Goal: Download file/media

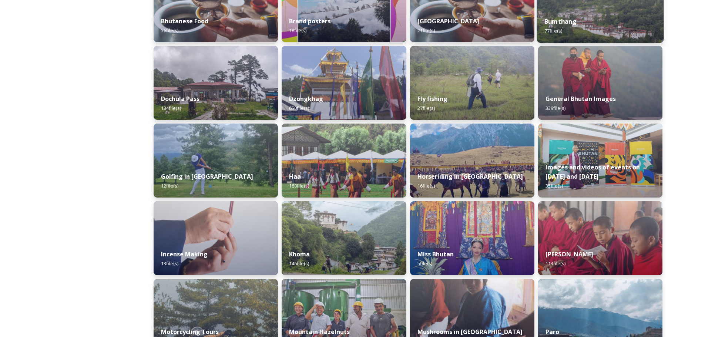
scroll to position [111, 0]
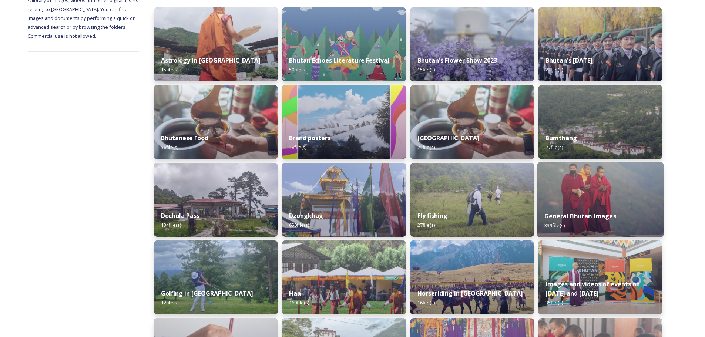
click at [602, 187] on img at bounding box center [600, 199] width 127 height 75
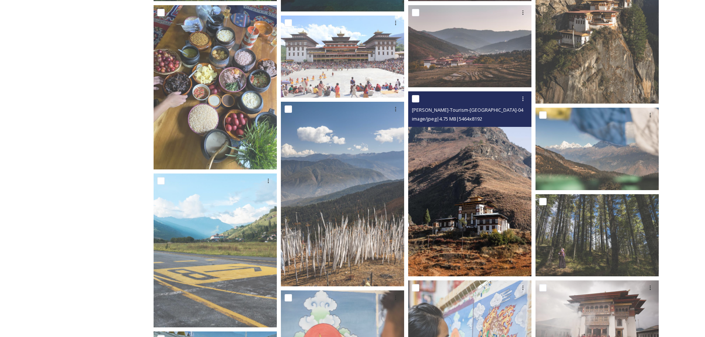
scroll to position [222, 0]
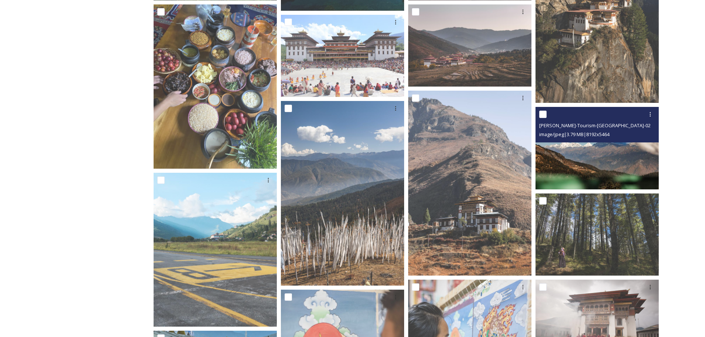
click at [594, 162] on img at bounding box center [596, 148] width 123 height 82
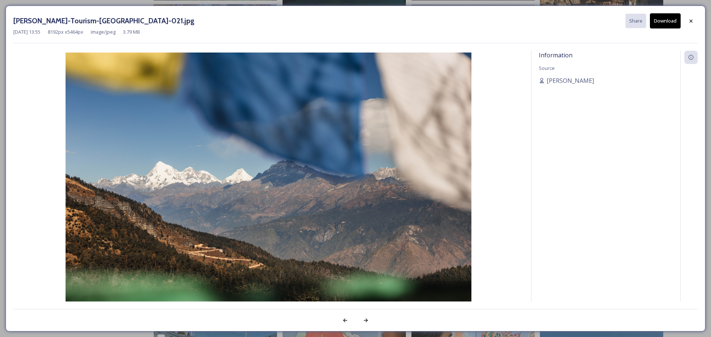
click at [669, 21] on button "Download" at bounding box center [664, 20] width 31 height 15
click at [690, 23] on icon at bounding box center [691, 21] width 6 height 6
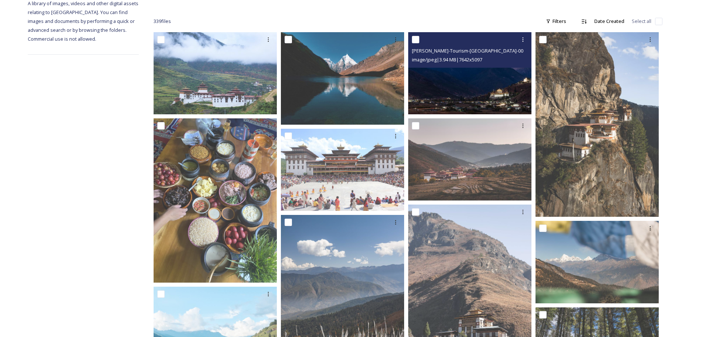
scroll to position [0, 0]
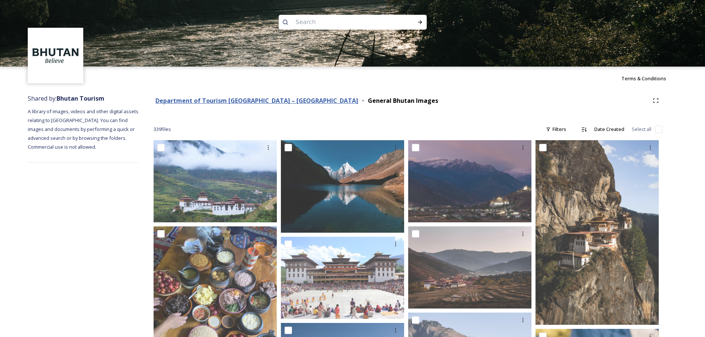
click at [260, 103] on strong "Department of Tourism [GEOGRAPHIC_DATA] – [GEOGRAPHIC_DATA]" at bounding box center [256, 101] width 203 height 8
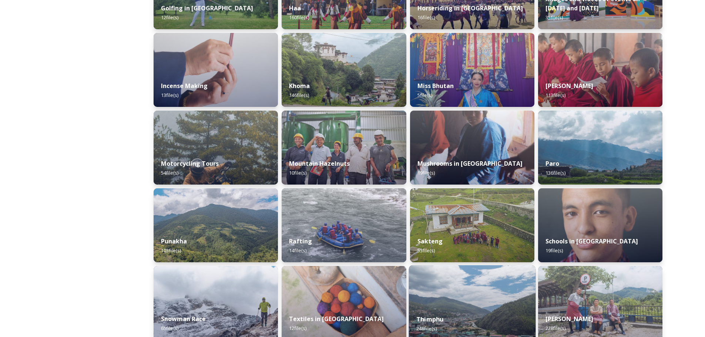
scroll to position [444, 0]
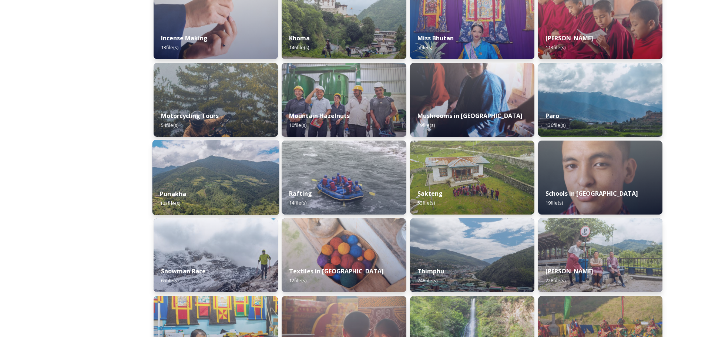
click at [219, 179] on img at bounding box center [215, 177] width 127 height 75
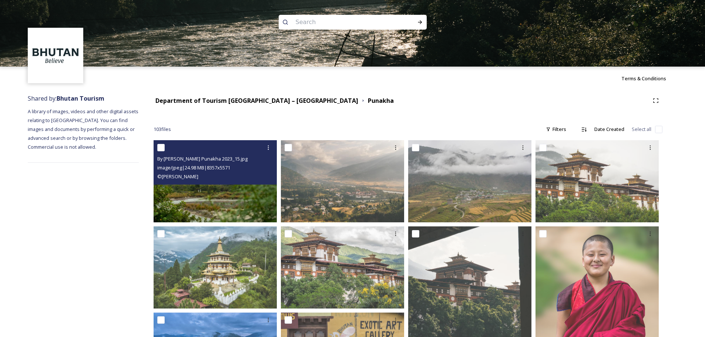
click at [212, 191] on img at bounding box center [215, 181] width 123 height 82
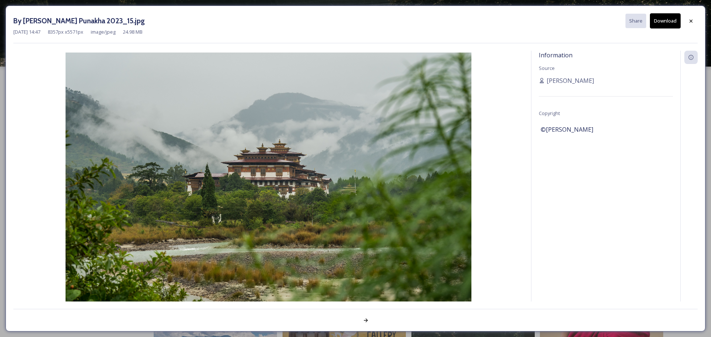
click at [666, 20] on button "Download" at bounding box center [664, 20] width 31 height 15
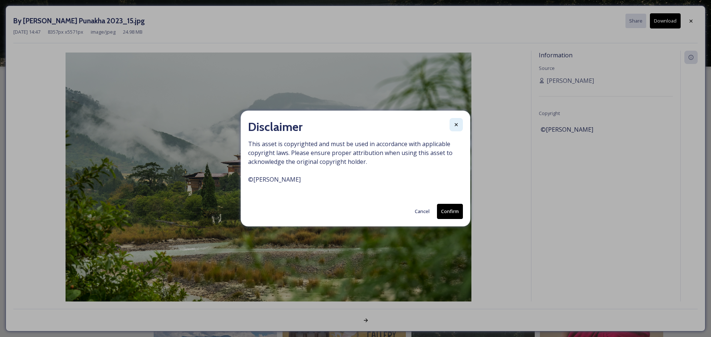
click at [454, 124] on icon at bounding box center [456, 125] width 6 height 6
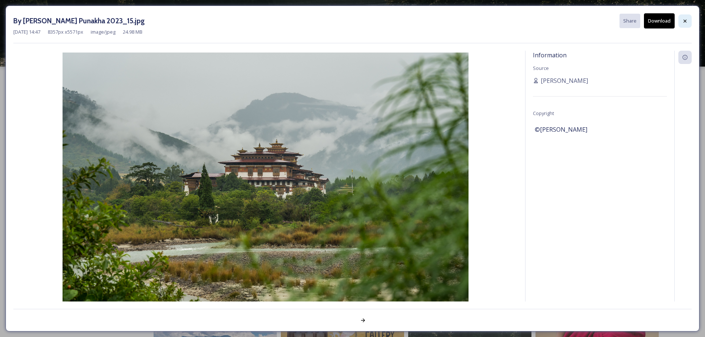
click at [686, 20] on icon at bounding box center [685, 21] width 6 height 6
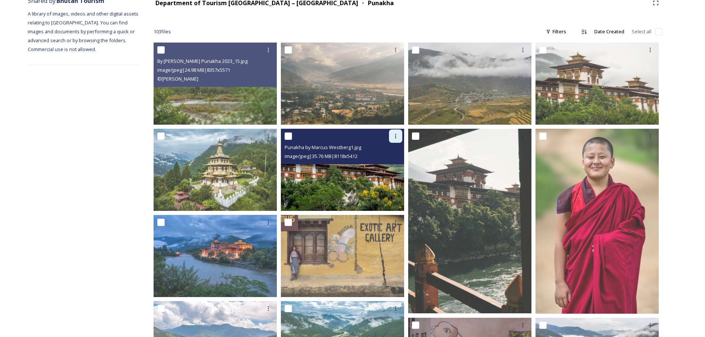
scroll to position [111, 0]
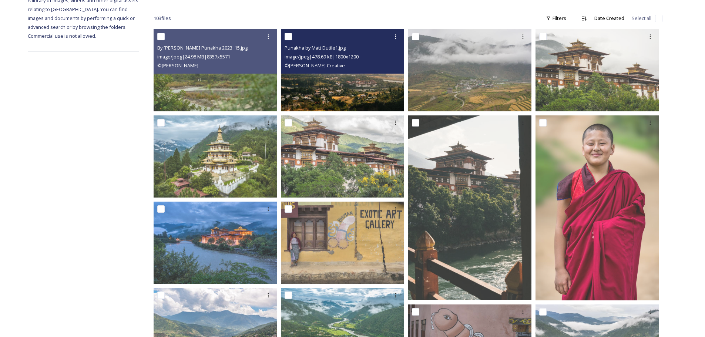
click at [355, 89] on img at bounding box center [342, 70] width 123 height 82
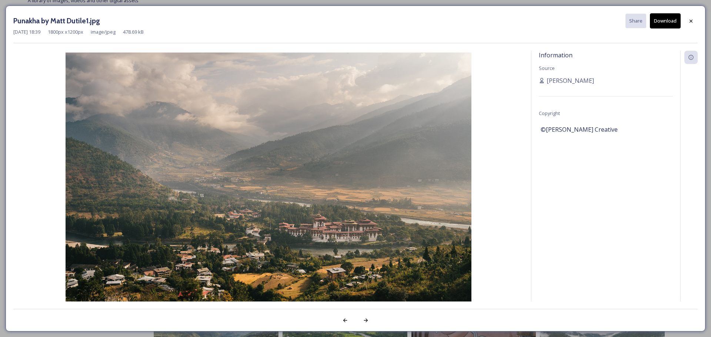
click at [671, 20] on button "Download" at bounding box center [664, 20] width 31 height 15
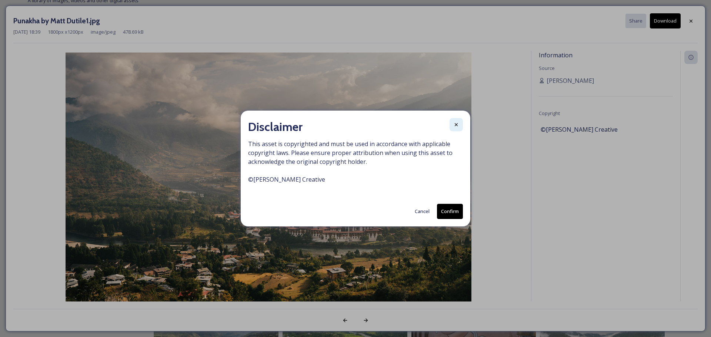
click at [458, 123] on icon at bounding box center [456, 125] width 6 height 6
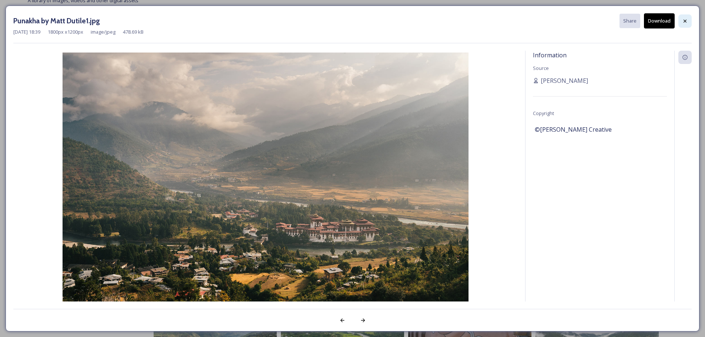
click at [686, 17] on div at bounding box center [684, 20] width 13 height 13
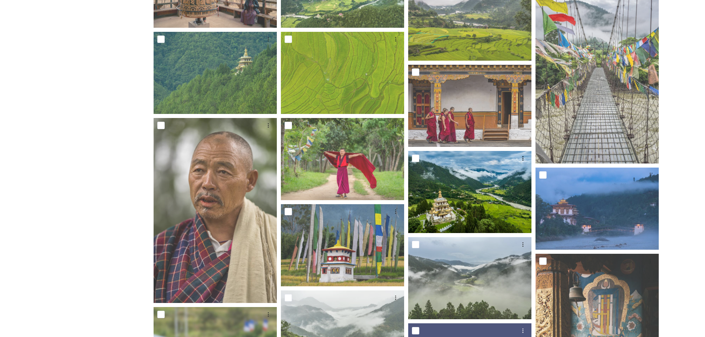
scroll to position [703, 0]
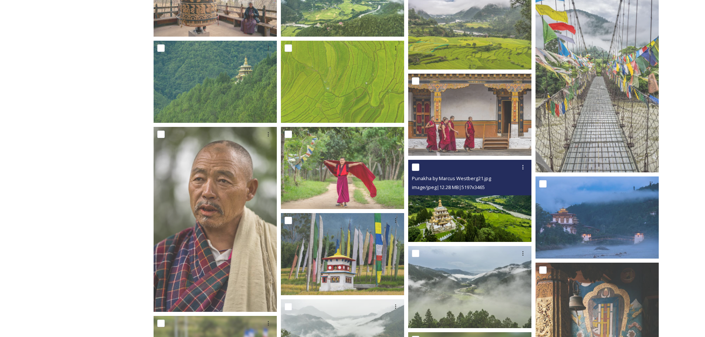
click at [478, 215] on img at bounding box center [469, 201] width 123 height 82
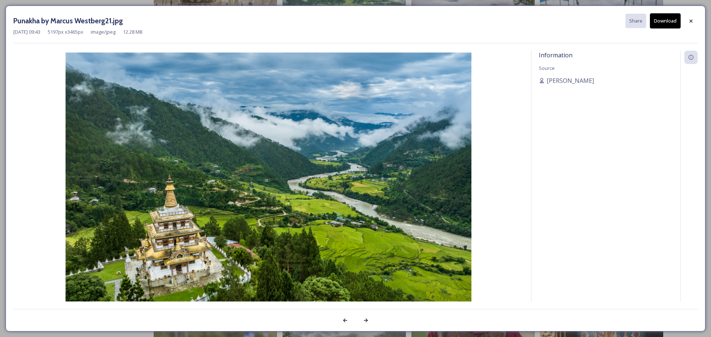
click at [660, 17] on button "Download" at bounding box center [664, 20] width 31 height 15
click at [690, 21] on icon at bounding box center [691, 21] width 6 height 6
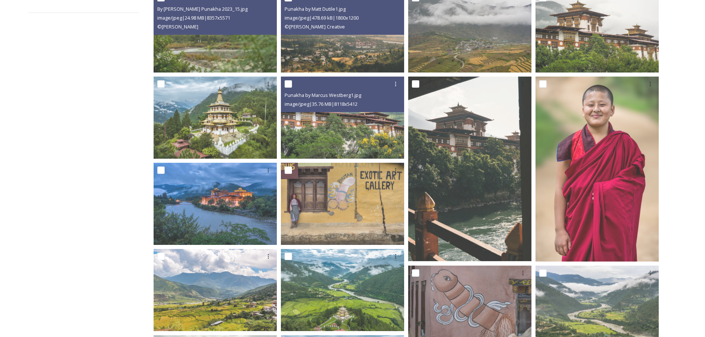
scroll to position [0, 0]
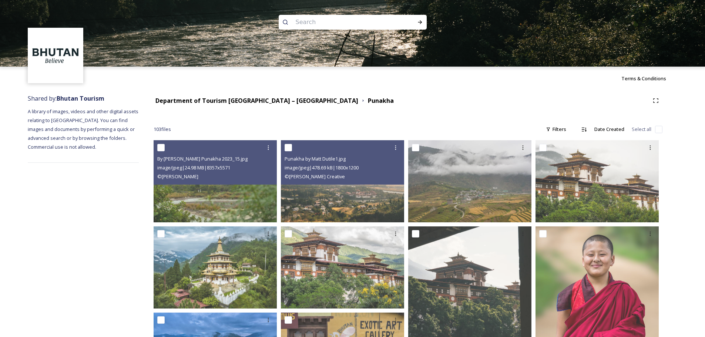
click at [264, 96] on div "Department of Tourism [GEOGRAPHIC_DATA] – [GEOGRAPHIC_DATA] [GEOGRAPHIC_DATA]" at bounding box center [408, 100] width 509 height 13
click at [264, 100] on strong "Department of Tourism [GEOGRAPHIC_DATA] – [GEOGRAPHIC_DATA]" at bounding box center [256, 101] width 203 height 8
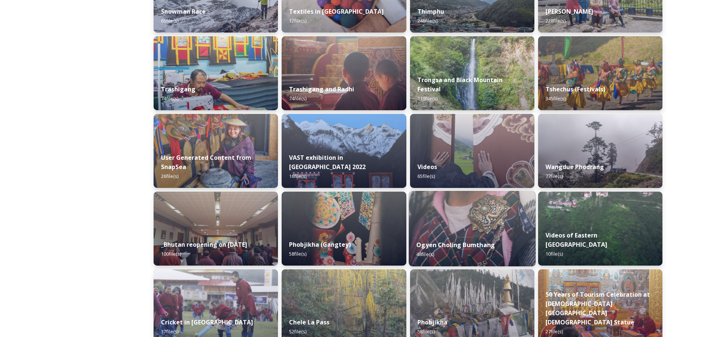
scroll to position [688, 0]
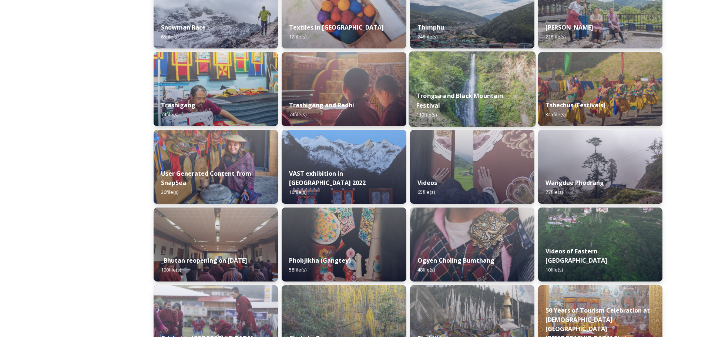
click at [461, 91] on img at bounding box center [472, 88] width 127 height 75
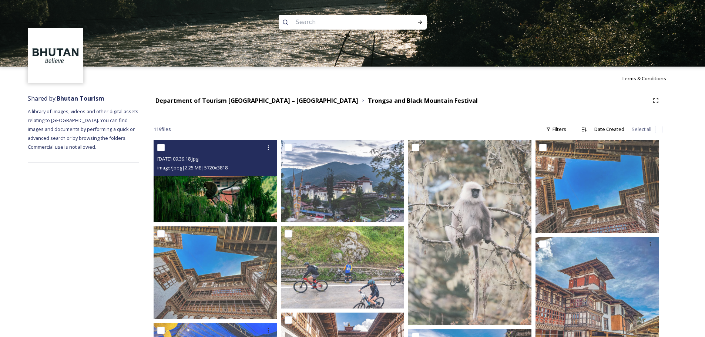
click at [226, 196] on img at bounding box center [215, 181] width 123 height 82
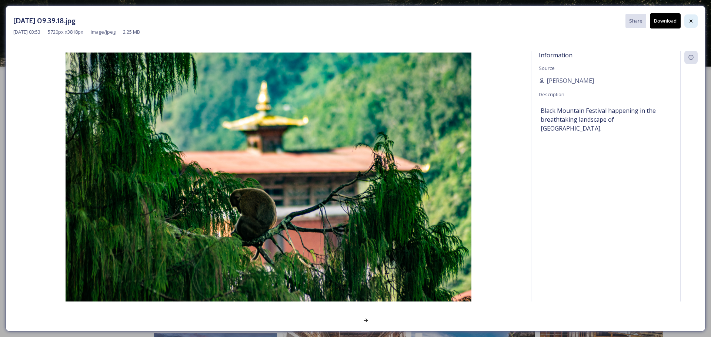
click at [688, 20] on icon at bounding box center [691, 21] width 6 height 6
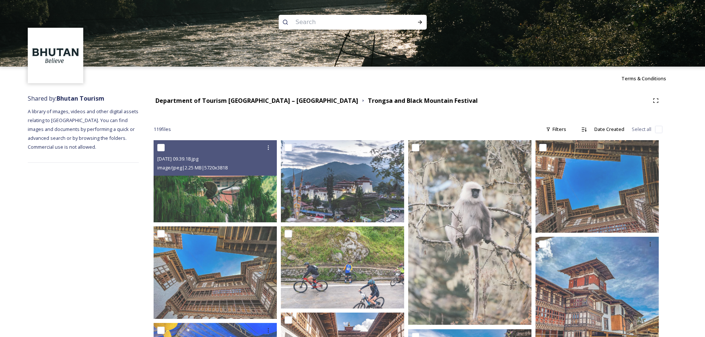
click at [694, 22] on img at bounding box center [352, 33] width 705 height 67
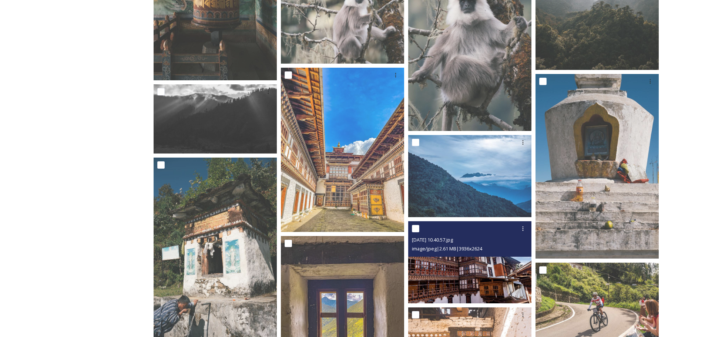
scroll to position [1147, 0]
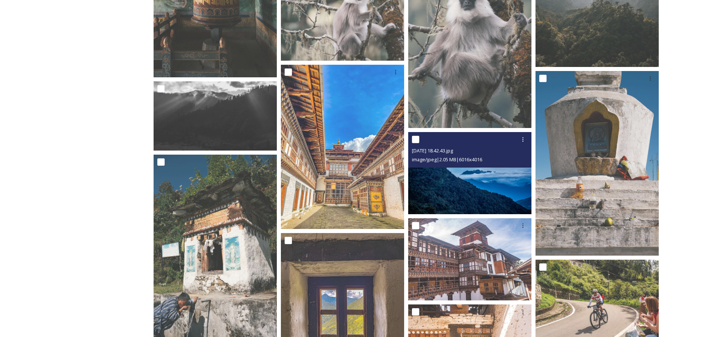
click at [485, 189] on img at bounding box center [469, 173] width 123 height 82
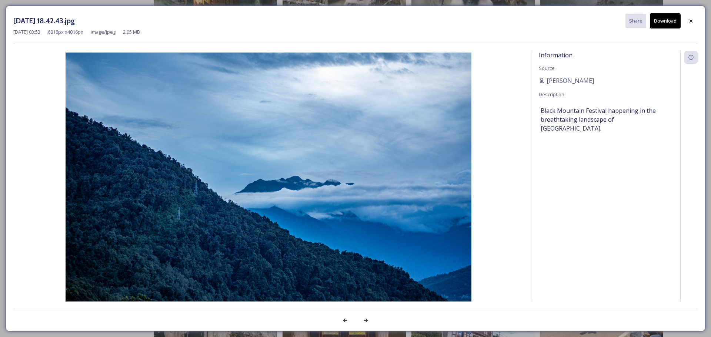
click at [672, 20] on button "Download" at bounding box center [664, 20] width 31 height 15
click at [691, 21] on icon at bounding box center [690, 20] width 3 height 3
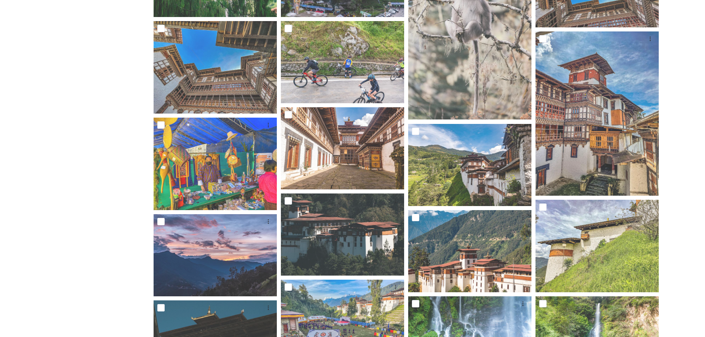
scroll to position [0, 0]
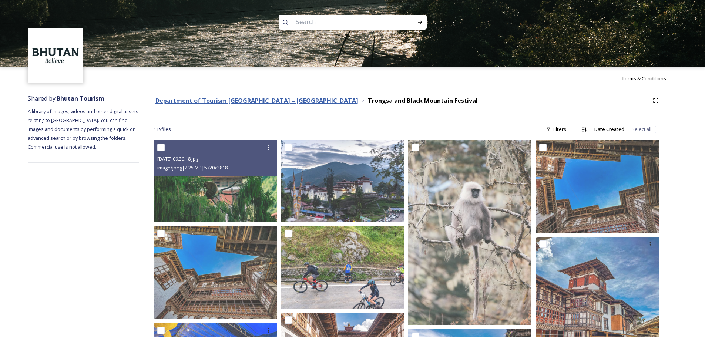
click at [256, 101] on strong "Department of Tourism [GEOGRAPHIC_DATA] – [GEOGRAPHIC_DATA]" at bounding box center [256, 101] width 203 height 8
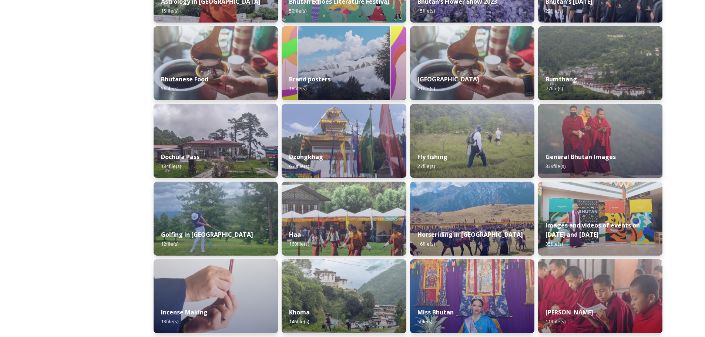
scroll to position [96, 0]
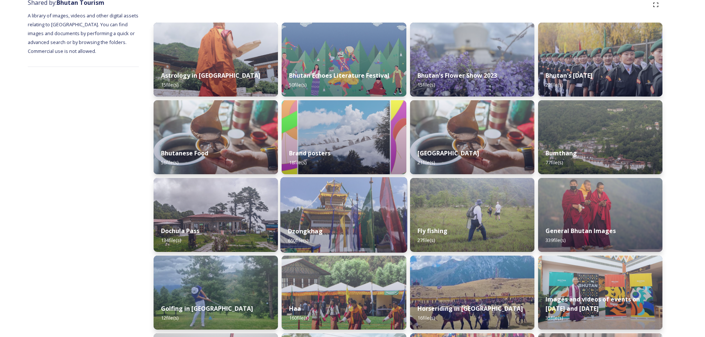
click at [350, 226] on div "Dzongkhag 650 file(s)" at bounding box center [344, 236] width 127 height 34
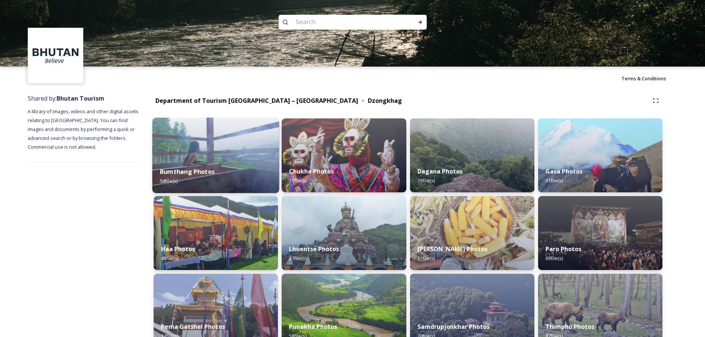
click at [215, 155] on img at bounding box center [215, 155] width 127 height 75
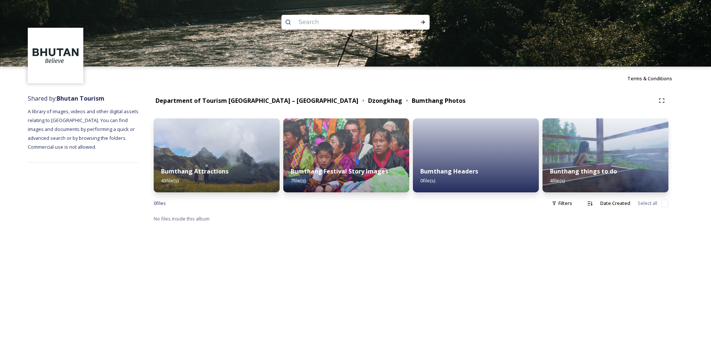
click at [215, 157] on img at bounding box center [217, 155] width 126 height 74
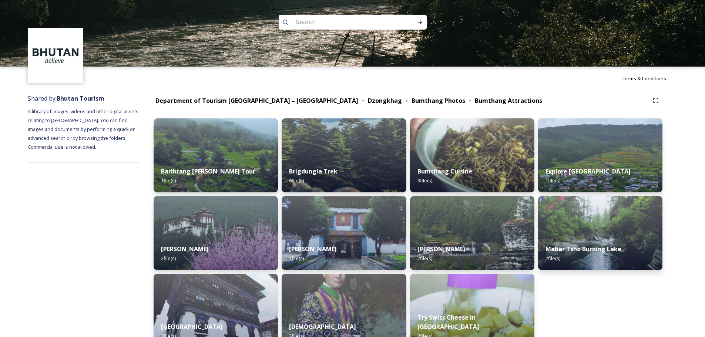
click at [215, 157] on img at bounding box center [216, 155] width 124 height 74
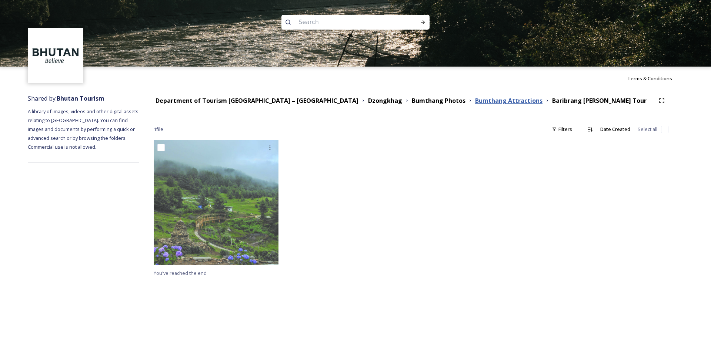
click at [475, 100] on strong "Bumthang Attractions" at bounding box center [508, 101] width 67 height 8
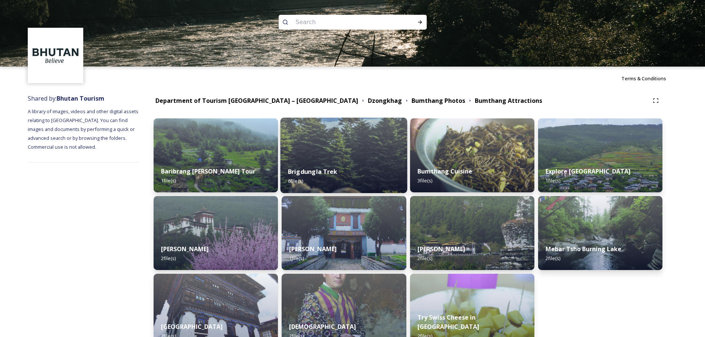
click at [337, 151] on img at bounding box center [344, 155] width 127 height 75
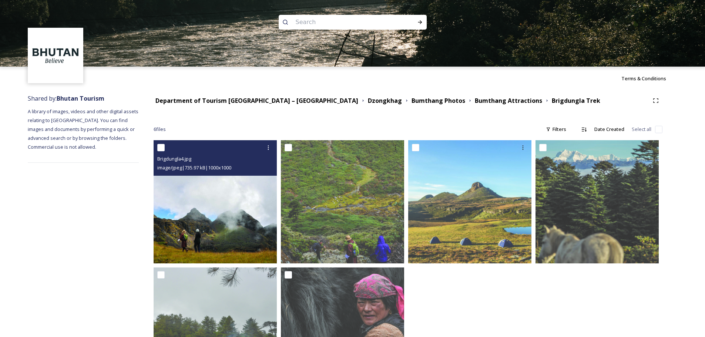
click at [249, 211] on img at bounding box center [215, 201] width 123 height 123
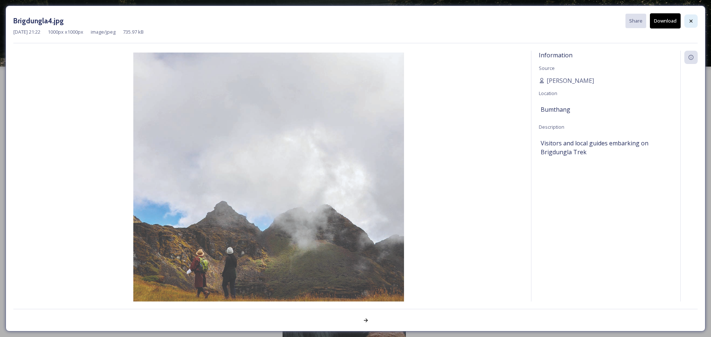
click at [688, 20] on icon at bounding box center [691, 21] width 6 height 6
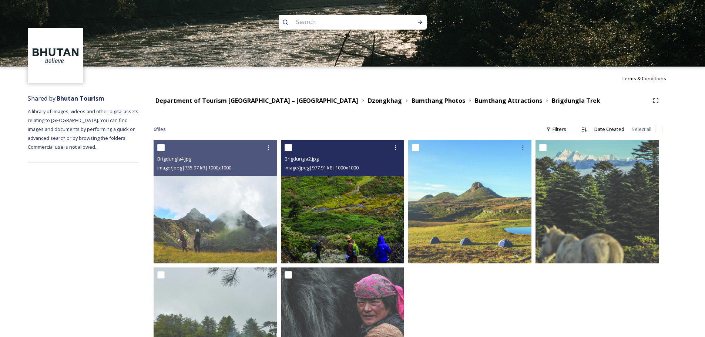
click at [323, 239] on img at bounding box center [342, 201] width 123 height 123
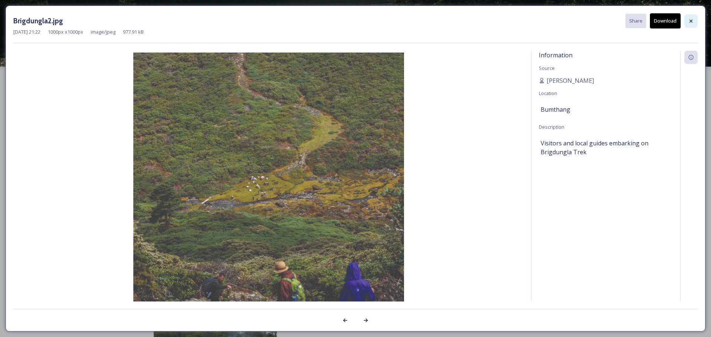
click at [694, 22] on div at bounding box center [690, 20] width 13 height 13
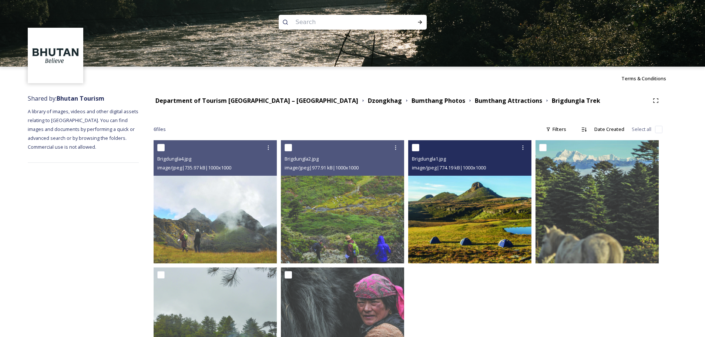
click at [452, 204] on img at bounding box center [469, 201] width 123 height 123
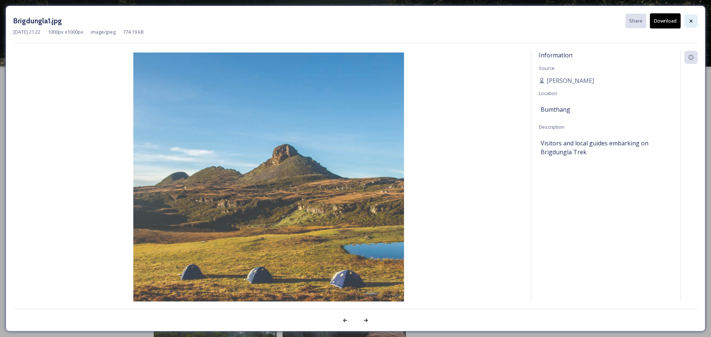
click at [693, 21] on icon at bounding box center [691, 21] width 6 height 6
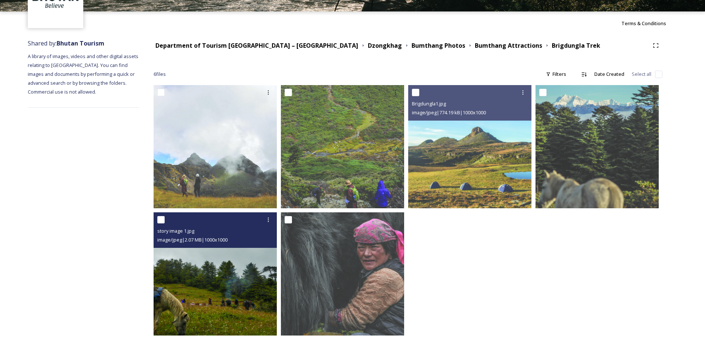
scroll to position [70, 0]
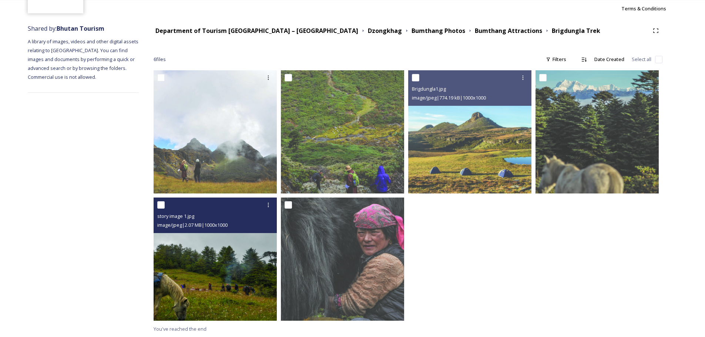
click at [230, 273] on img at bounding box center [215, 259] width 123 height 123
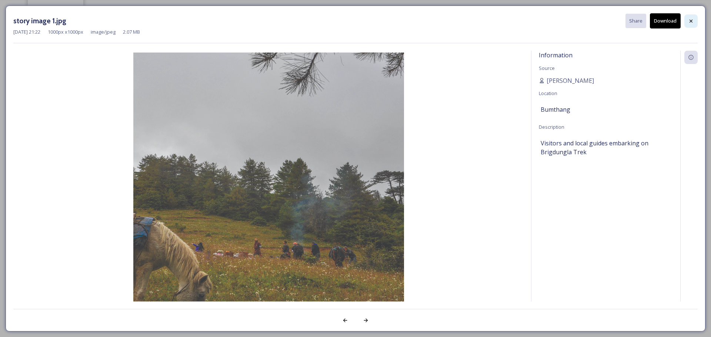
click at [692, 22] on icon at bounding box center [690, 20] width 3 height 3
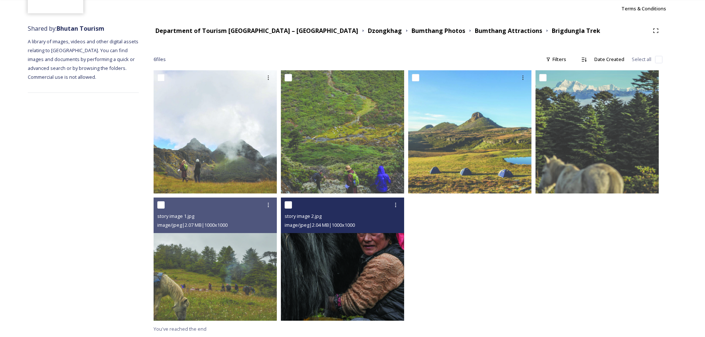
click at [342, 266] on img at bounding box center [342, 259] width 123 height 123
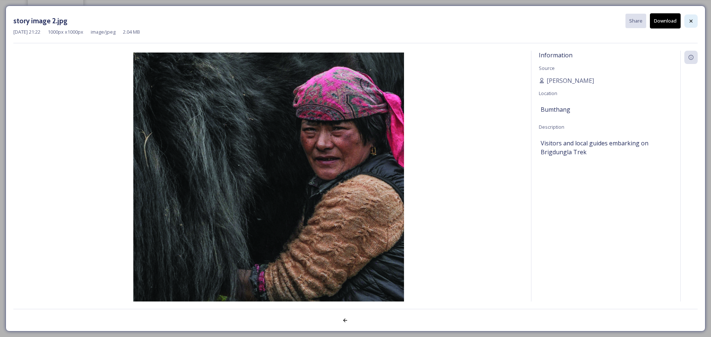
click at [693, 20] on icon at bounding box center [691, 21] width 6 height 6
click at [691, 23] on div "Shared by: Bhutan Tourism A library of images, videos and other digital assets …" at bounding box center [355, 178] width 711 height 317
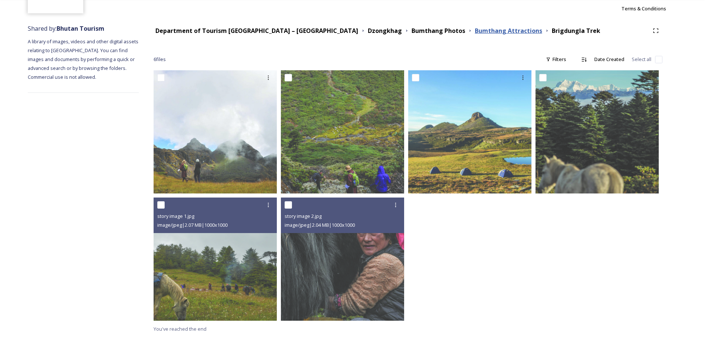
click at [475, 29] on strong "Bumthang Attractions" at bounding box center [508, 31] width 67 height 8
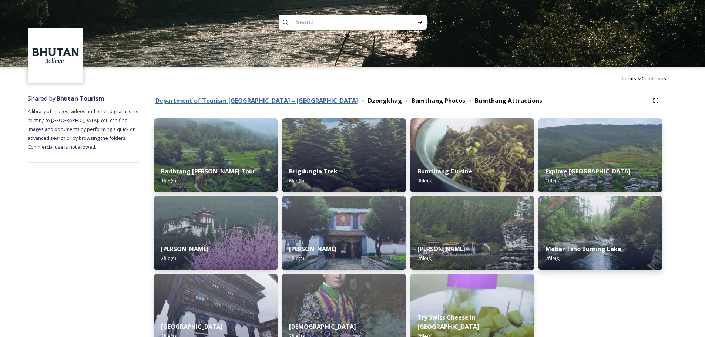
click at [276, 101] on strong "Department of Tourism [GEOGRAPHIC_DATA] – [GEOGRAPHIC_DATA]" at bounding box center [256, 101] width 203 height 8
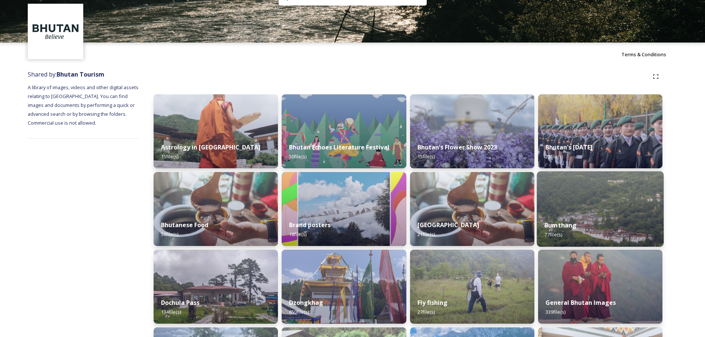
scroll to position [37, 0]
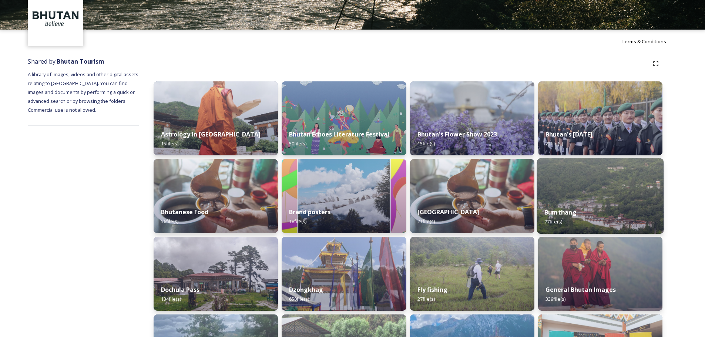
click at [592, 196] on img at bounding box center [600, 195] width 127 height 75
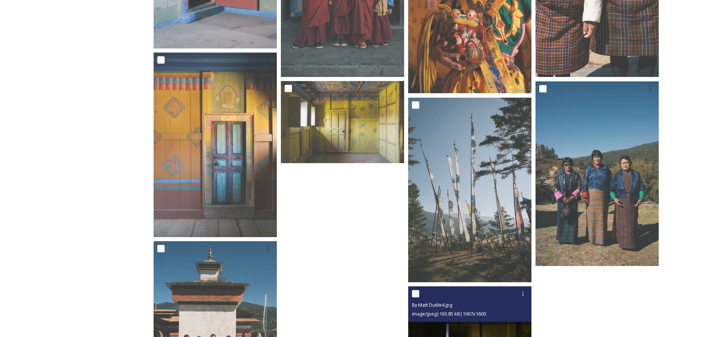
scroll to position [2516, 0]
